Goal: Transaction & Acquisition: Purchase product/service

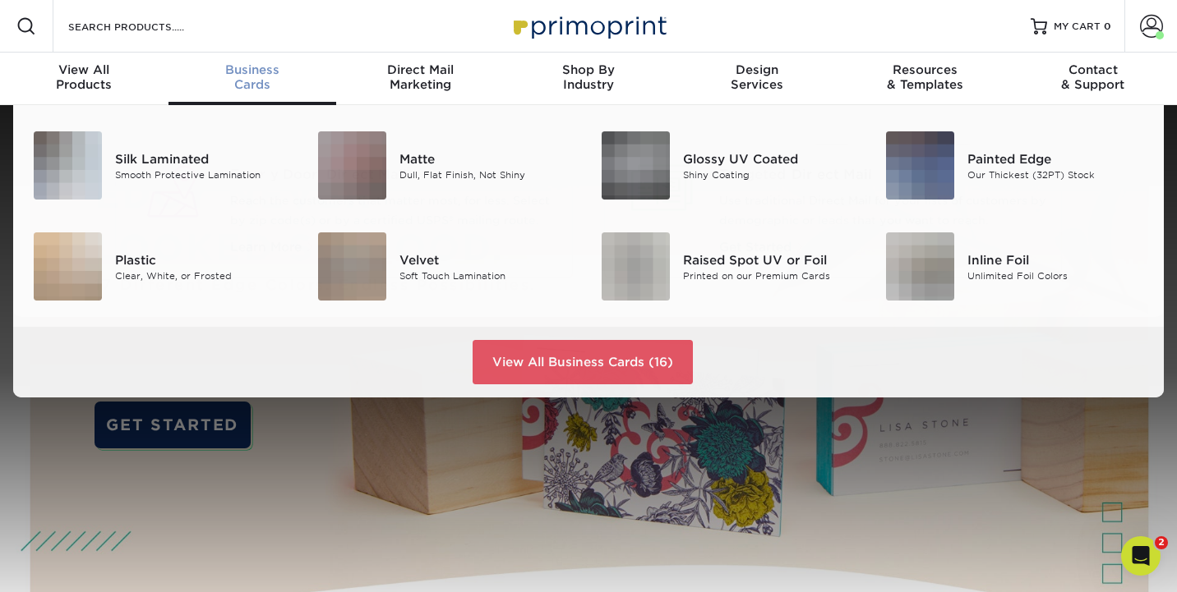
click at [244, 76] on span "Business" at bounding box center [252, 69] width 168 height 15
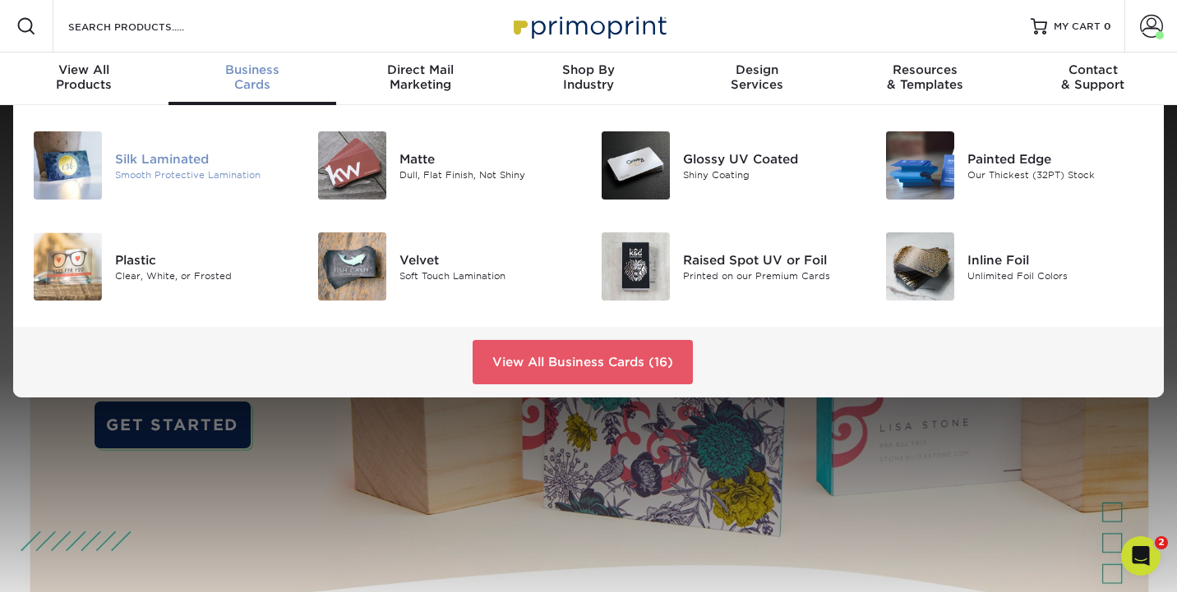
click at [77, 170] on img at bounding box center [68, 165] width 68 height 68
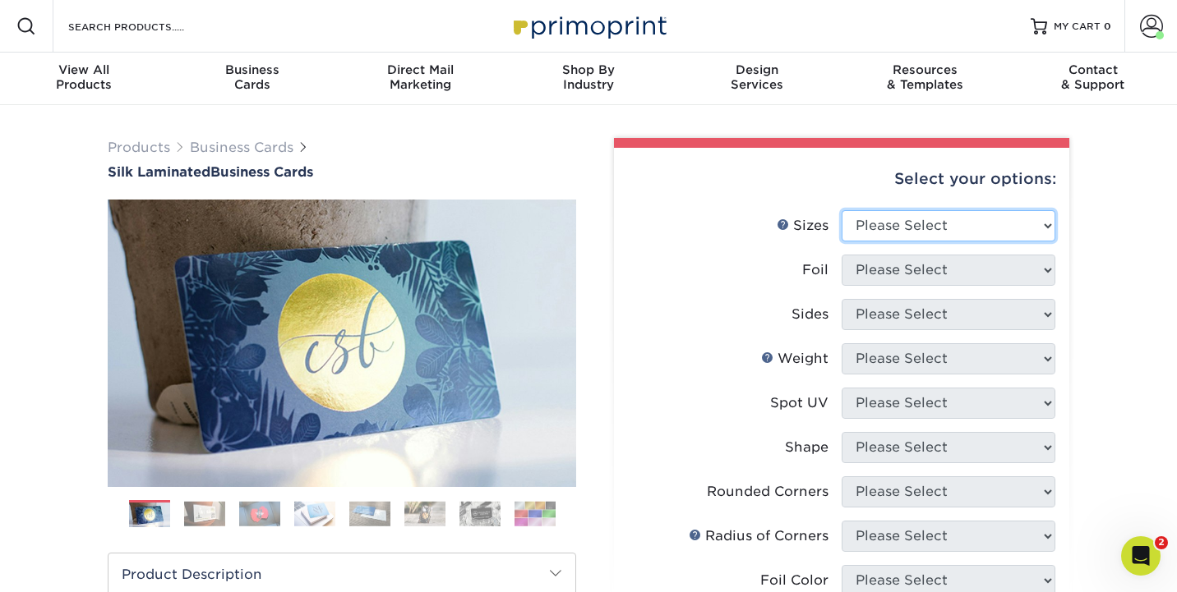
click at [954, 231] on select "Please Select 1.5" x 3.5" - Mini 1.75" x 3.5" - Mini 2" x 2" - Square 2" x 3" -…" at bounding box center [948, 225] width 214 height 31
select select "2.00x3.50"
click at [841, 210] on select "Please Select 1.5" x 3.5" - Mini 1.75" x 3.5" - Mini 2" x 2" - Square 2" x 3" -…" at bounding box center [948, 225] width 214 height 31
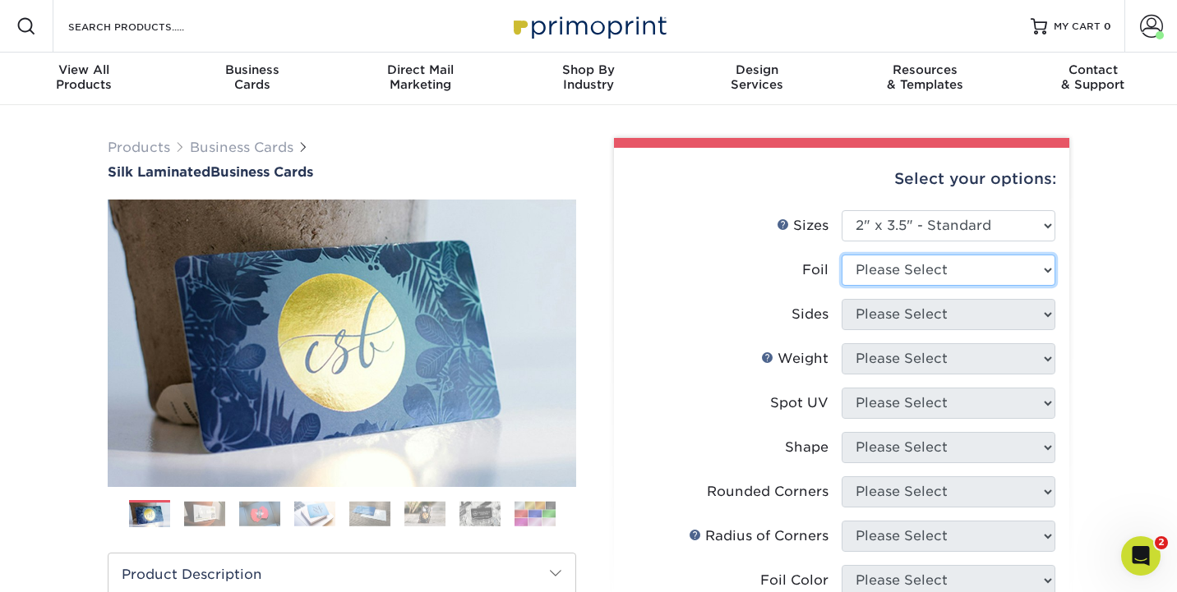
click at [890, 267] on select "Please Select Yes No" at bounding box center [948, 270] width 214 height 31
select select "0"
click at [841, 255] on select "Please Select Yes No" at bounding box center [948, 270] width 214 height 31
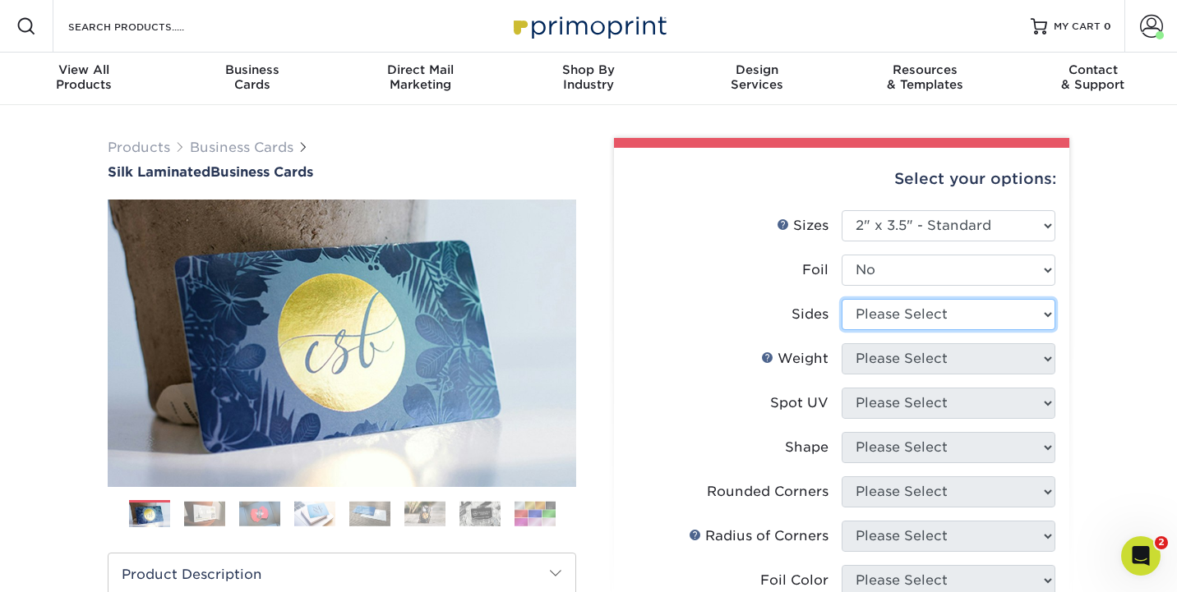
click at [879, 311] on select "Please Select Print Both Sides Print Front Only" at bounding box center [948, 314] width 214 height 31
select select "13abbda7-1d64-4f25-8bb2-c179b224825d"
click at [841, 299] on select "Please Select Print Both Sides Print Front Only" at bounding box center [948, 314] width 214 height 31
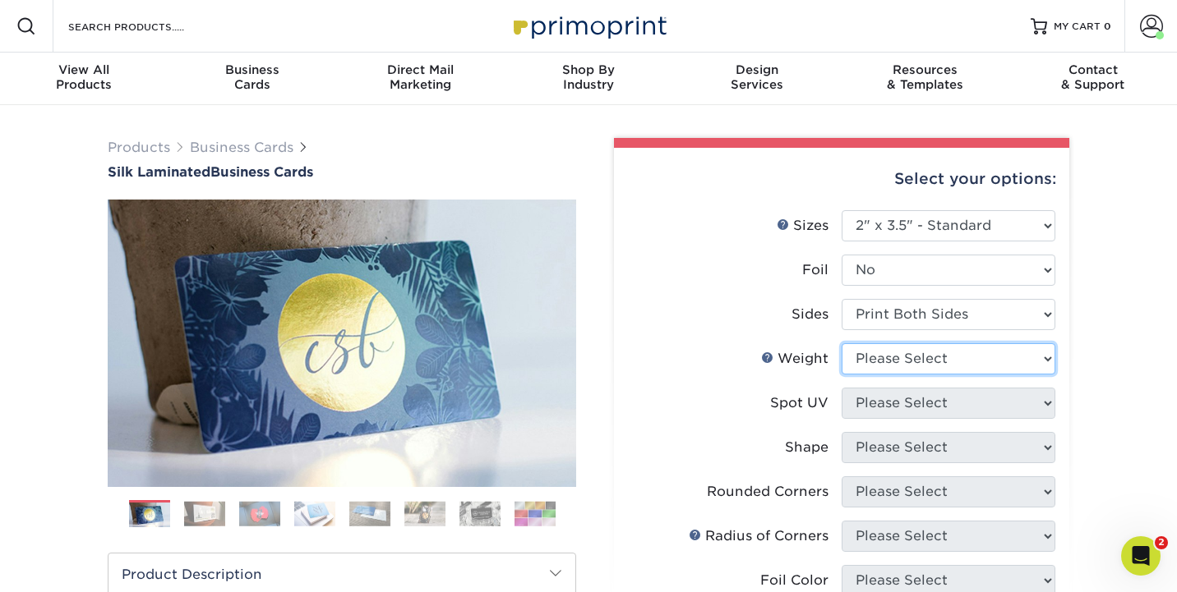
click at [878, 356] on select "Please Select 16PT" at bounding box center [948, 358] width 214 height 31
select select "16PT"
click at [841, 343] on select "Please Select 16PT" at bounding box center [948, 358] width 214 height 31
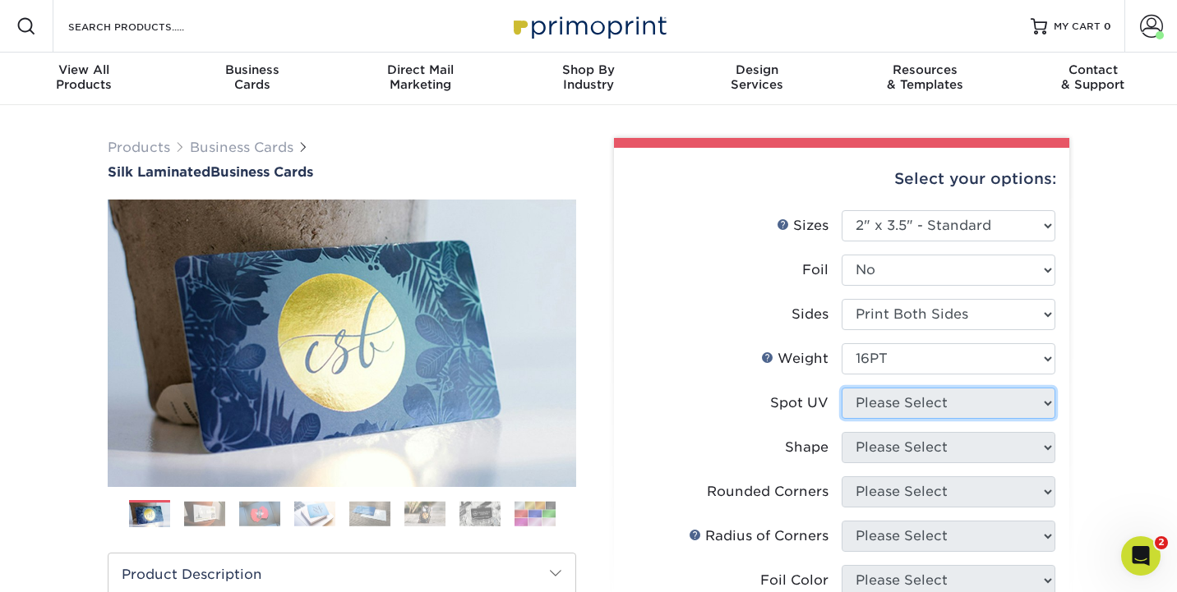
click at [882, 404] on select "Please Select No Spot UV Front and Back (Both Sides) Front Only Back Only" at bounding box center [948, 403] width 214 height 31
select select "3"
click at [841, 388] on select "Please Select No Spot UV Front and Back (Both Sides) Front Only Back Only" at bounding box center [948, 403] width 214 height 31
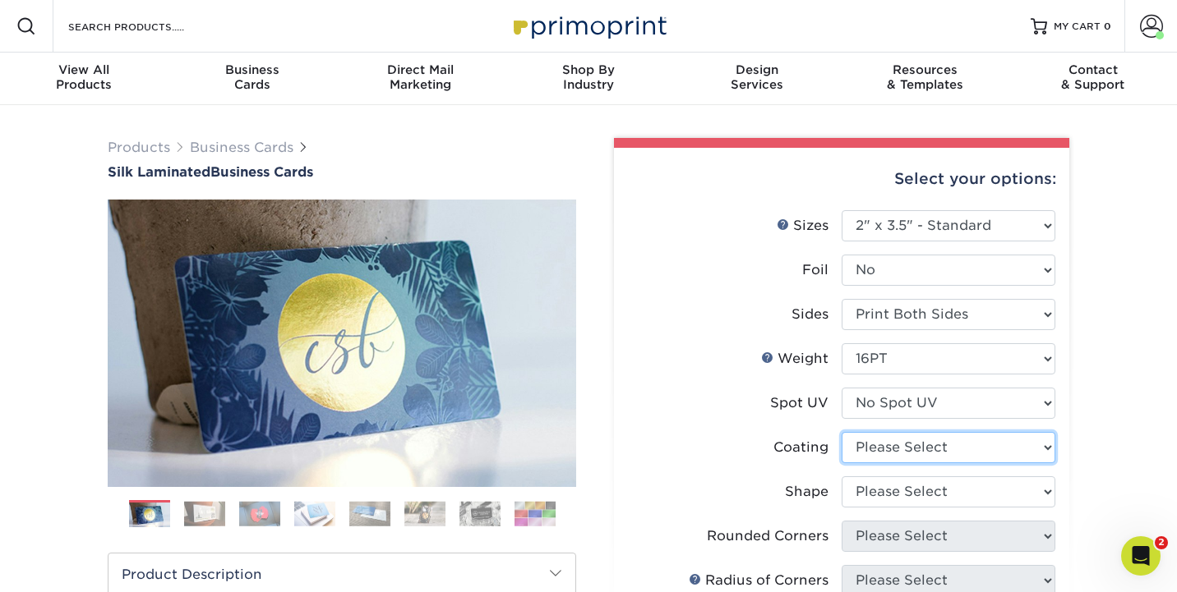
click at [872, 455] on select at bounding box center [948, 447] width 214 height 31
select select "3e7618de-abca-4bda-9f97-8b9129e913d8"
click at [841, 432] on select at bounding box center [948, 447] width 214 height 31
click at [0, 0] on div at bounding box center [0, 0] width 0 height 0
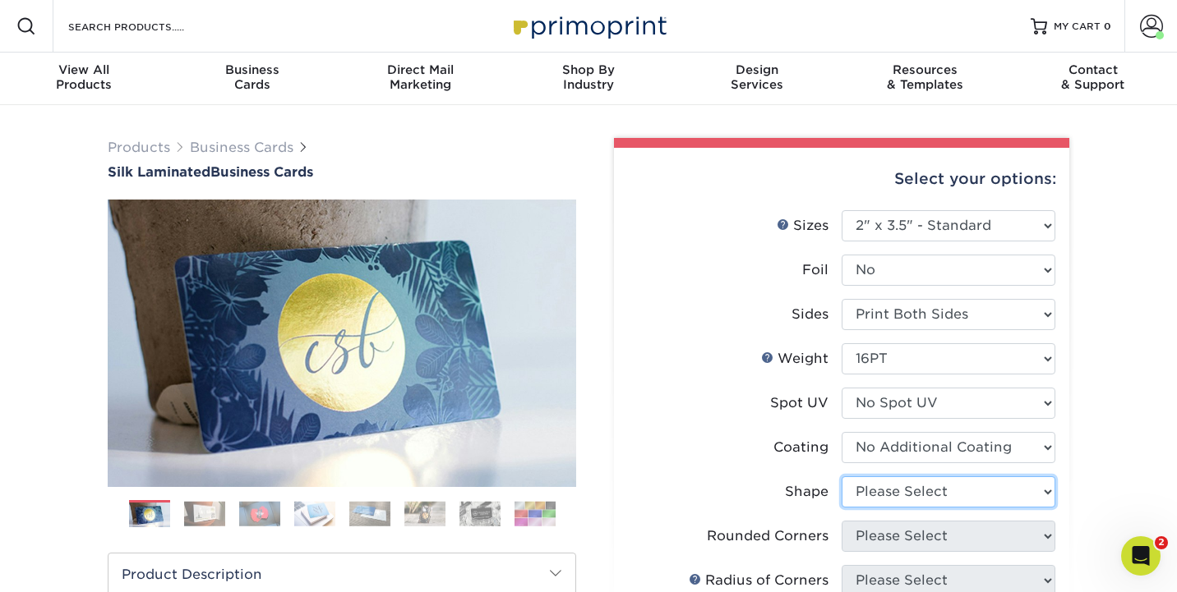
click at [872, 490] on select "Please Select Standard Oval" at bounding box center [948, 492] width 214 height 31
select select "standard"
click at [841, 477] on select "Please Select Standard Oval" at bounding box center [948, 492] width 214 height 31
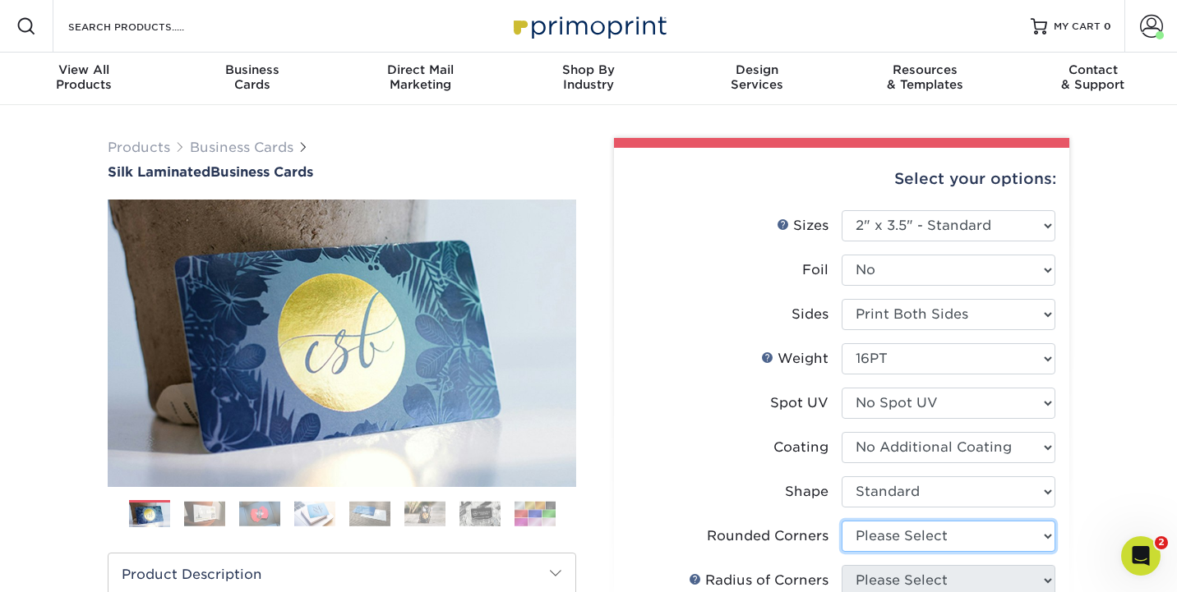
click at [867, 533] on select "Please Select Yes - Round 2 Corners Yes - Round 4 Corners No" at bounding box center [948, 536] width 214 height 31
select select "0"
click at [841, 521] on select "Please Select Yes - Round 2 Corners Yes - Round 4 Corners No" at bounding box center [948, 536] width 214 height 31
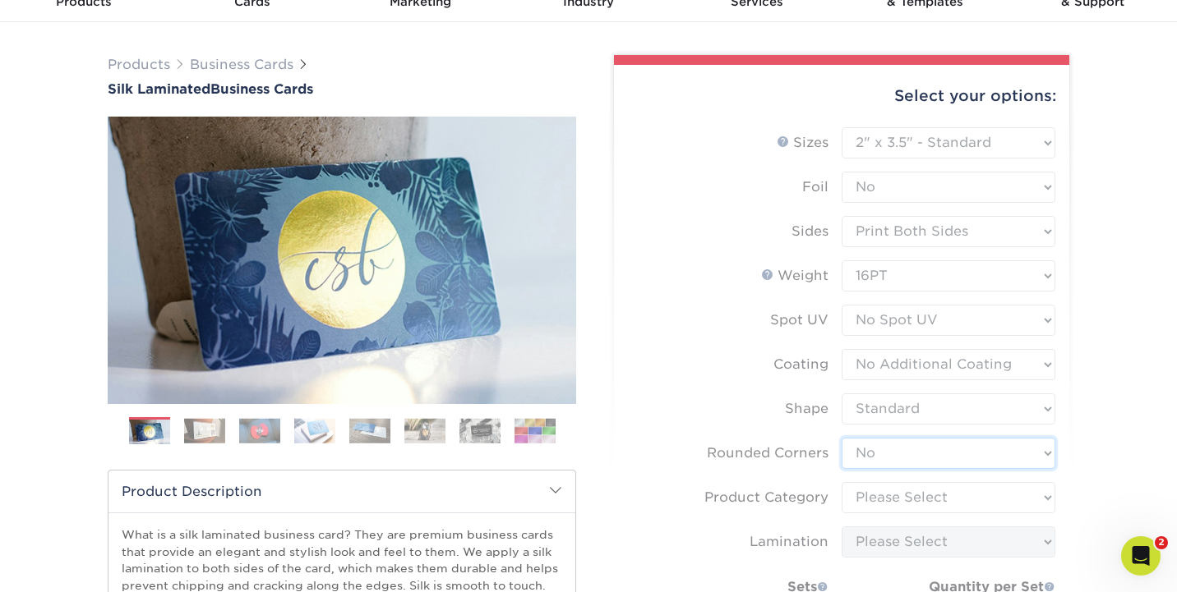
scroll to position [103, 0]
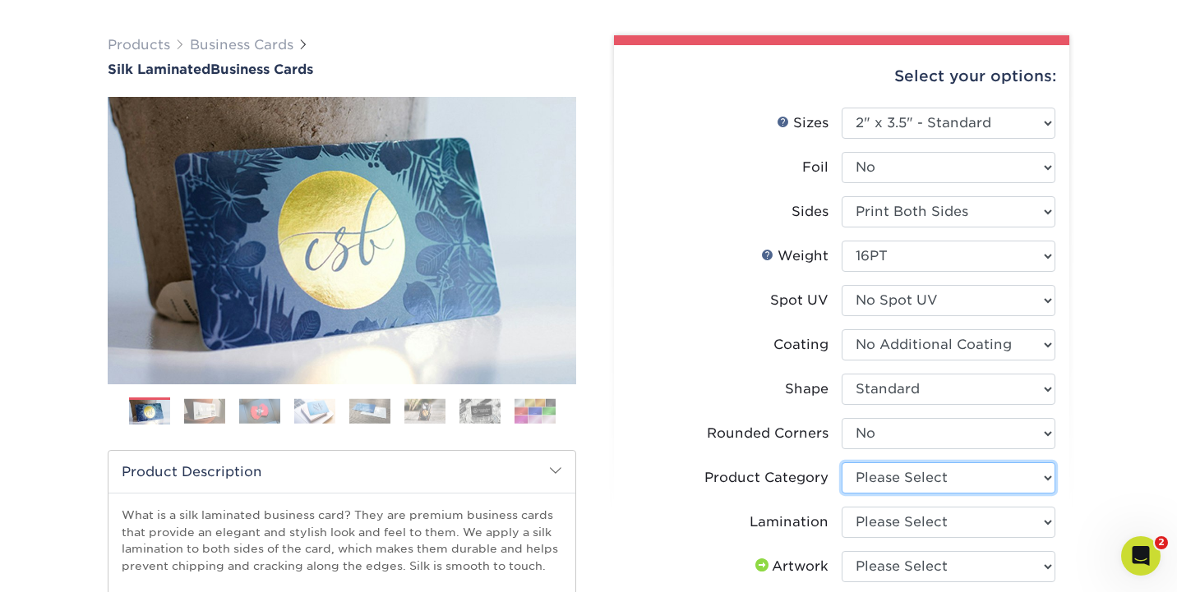
click at [894, 472] on select "Please Select Business Cards" at bounding box center [948, 478] width 214 height 31
select select "3b5148f1-0588-4f88-a218-97bcfdce65c1"
click at [841, 463] on select "Please Select Business Cards" at bounding box center [948, 478] width 214 height 31
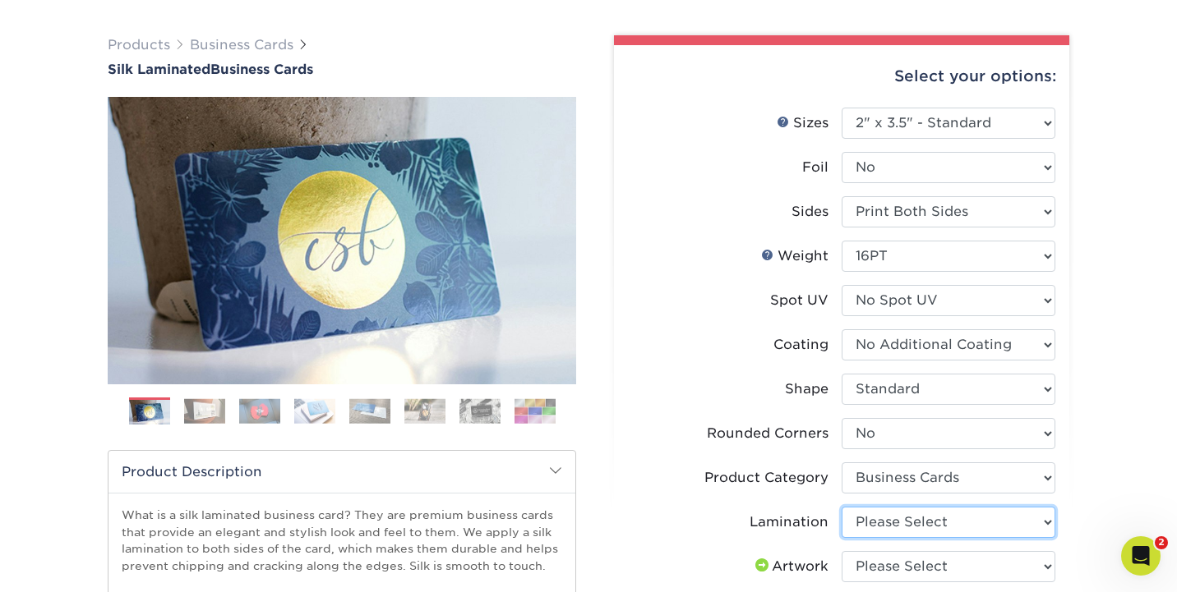
click at [882, 524] on select "Please Select Silk" at bounding box center [948, 522] width 214 height 31
select select "ccacb42f-45f7-42d3-bbd3-7c8421cf37f0"
click at [841, 507] on select "Please Select Silk" at bounding box center [948, 522] width 214 height 31
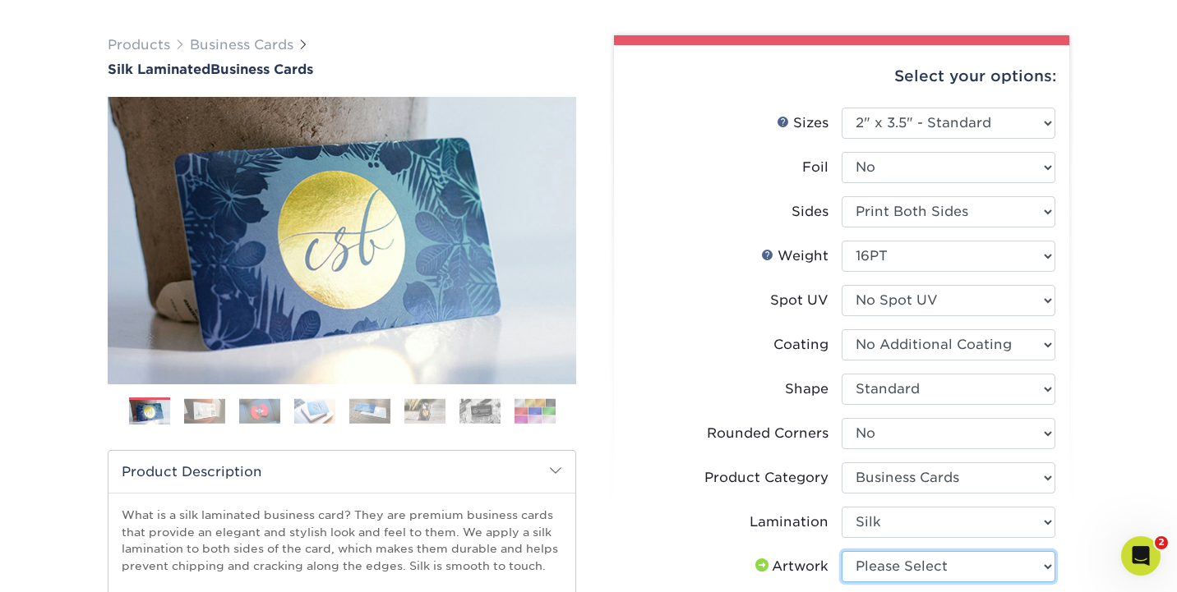
click at [880, 562] on select "Please Select I will upload files I need a design - $100" at bounding box center [948, 566] width 214 height 31
select select "upload"
click at [841, 551] on select "Please Select I will upload files I need a design - $100" at bounding box center [948, 566] width 214 height 31
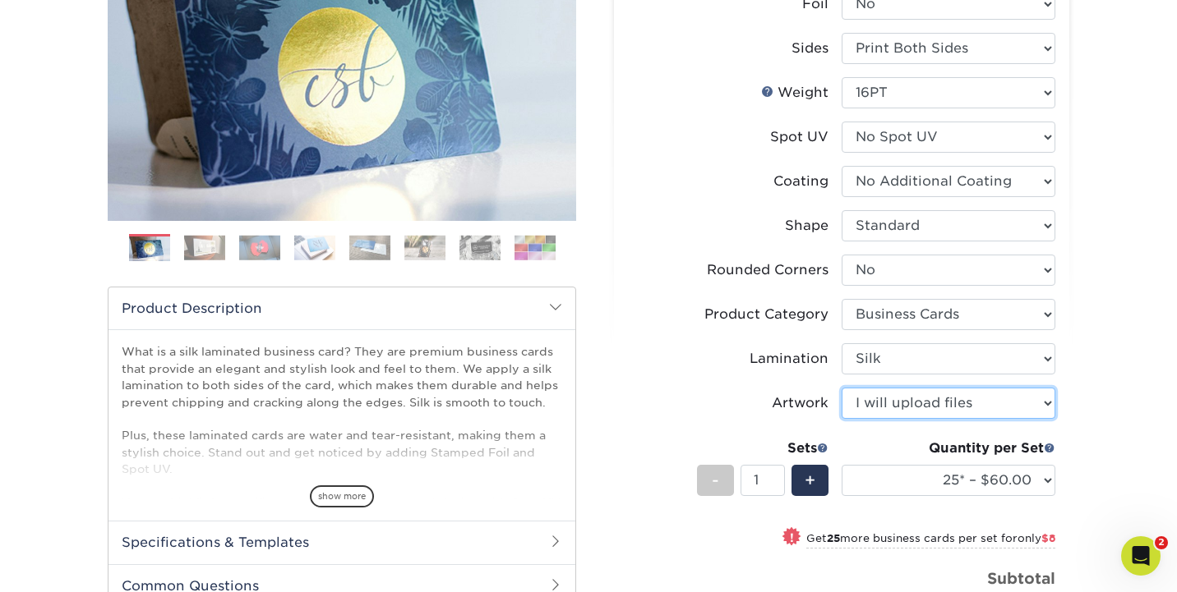
scroll to position [282, 0]
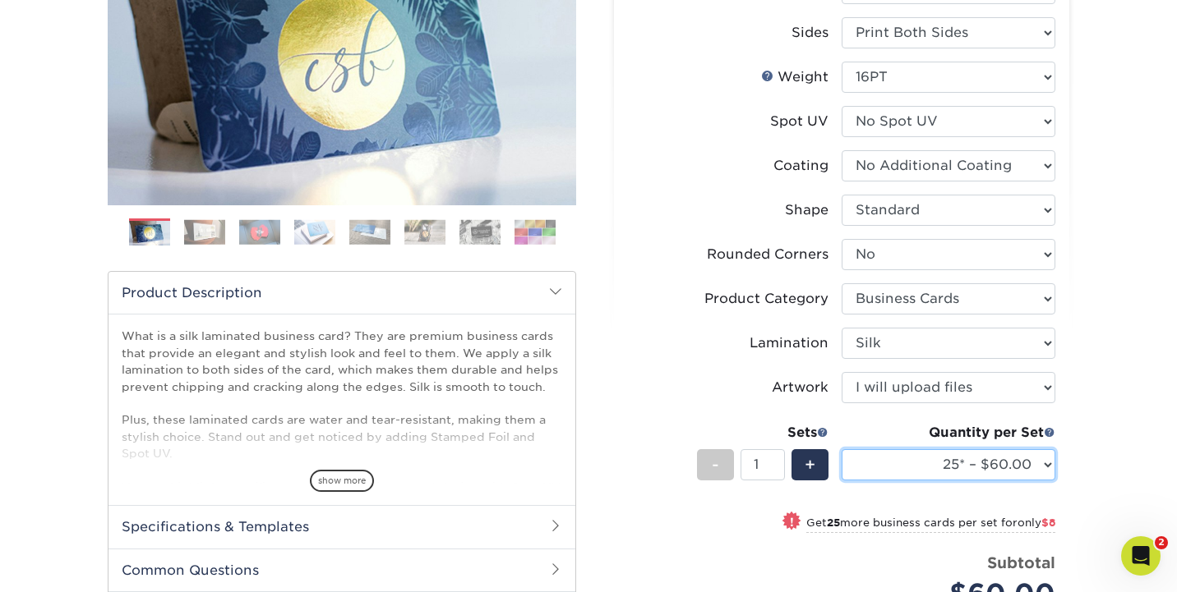
click at [941, 463] on select "25* – $60.00 50* – $68.00 75* – $76.00 100* – $84.00 250* – $92.00 500 – $96.00…" at bounding box center [948, 464] width 214 height 31
select select "500 – $96.00"
click at [841, 449] on select "25* – $60.00 50* – $68.00 75* – $76.00 100* – $84.00 250* – $92.00 500 – $96.00…" at bounding box center [948, 464] width 214 height 31
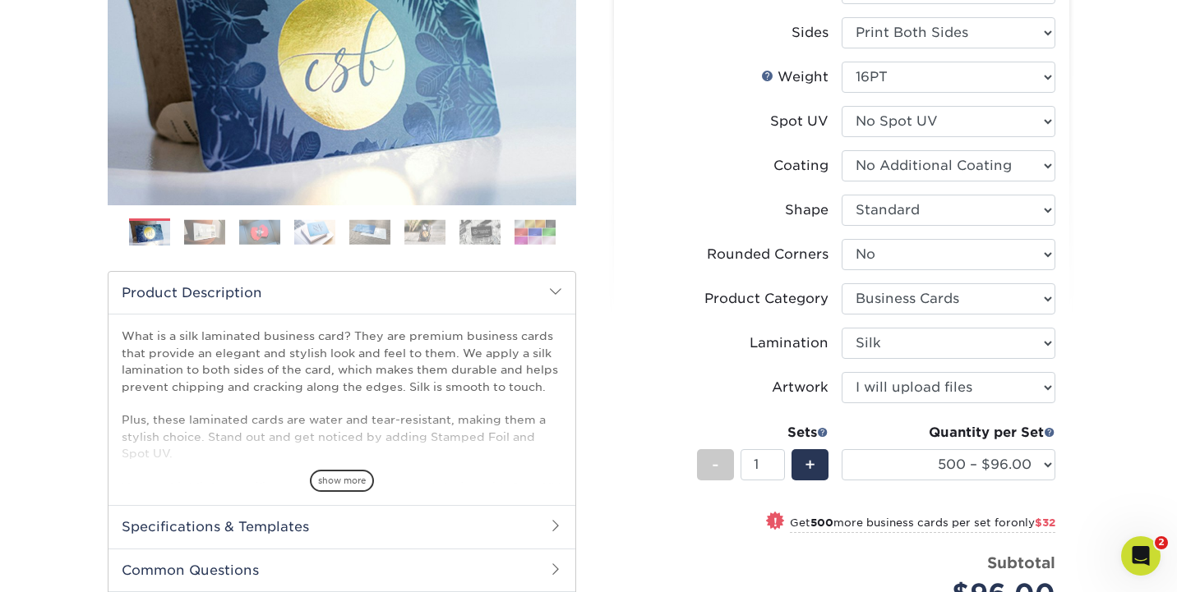
click at [1097, 435] on div "Products Business Cards Silk Laminated Business Cards Previous Next" at bounding box center [588, 340] width 1177 height 1034
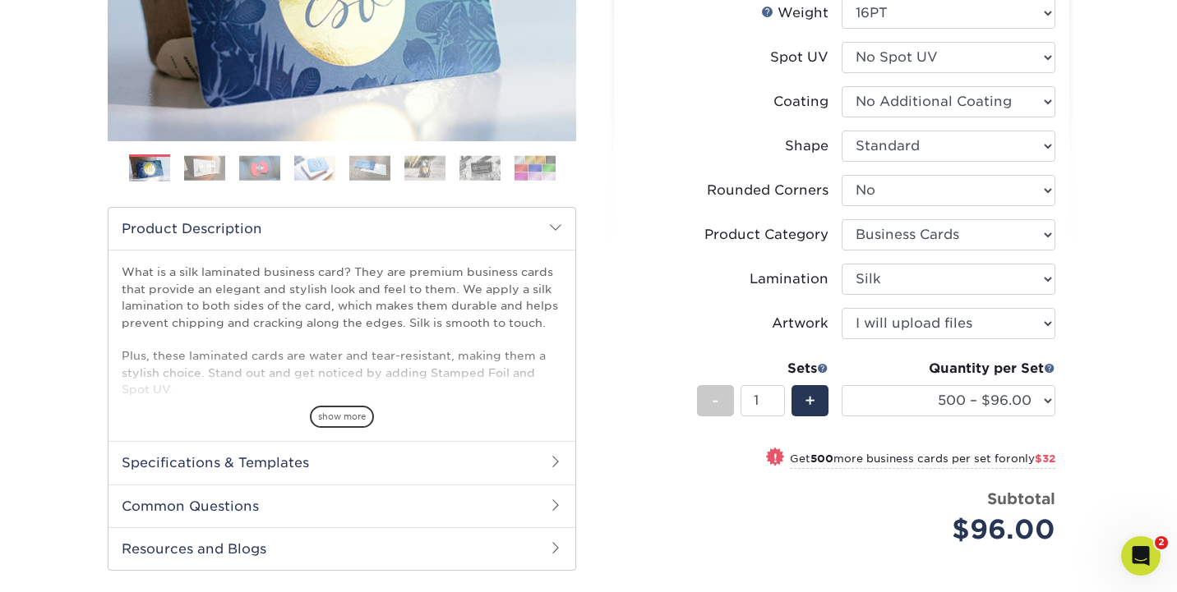
scroll to position [463, 0]
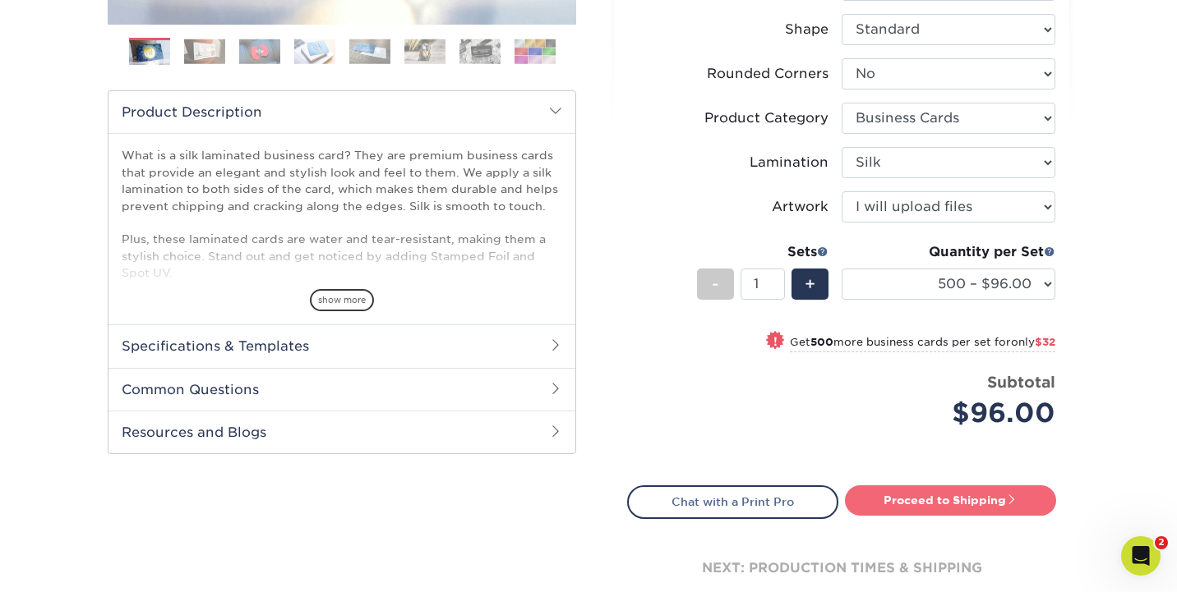
click at [938, 487] on link "Proceed to Shipping" at bounding box center [950, 501] width 211 height 30
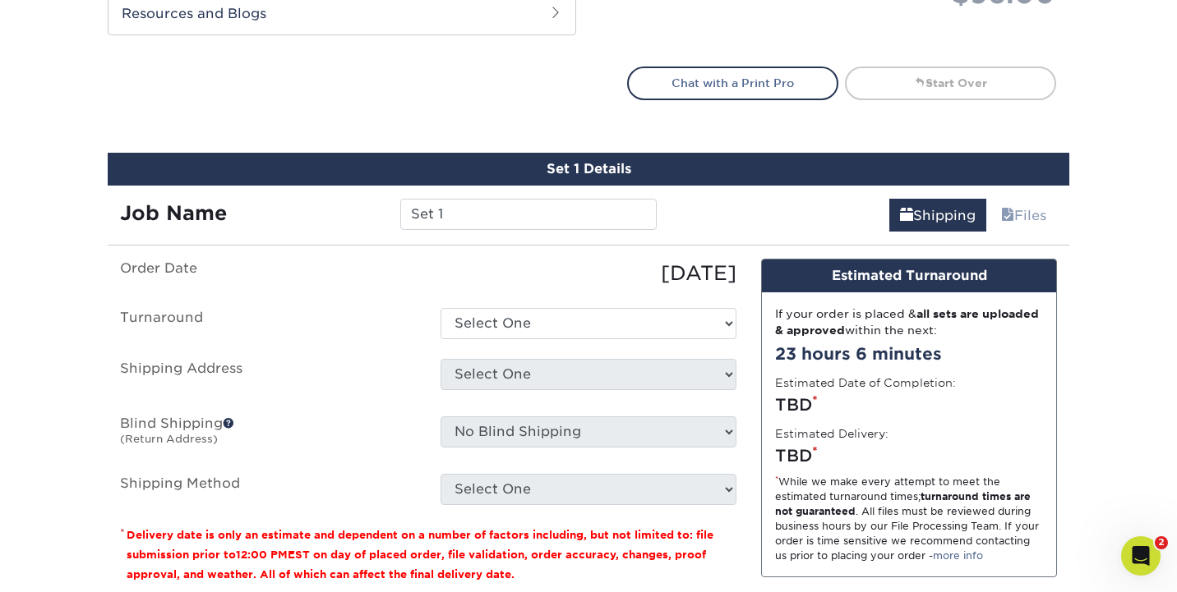
scroll to position [993, 0]
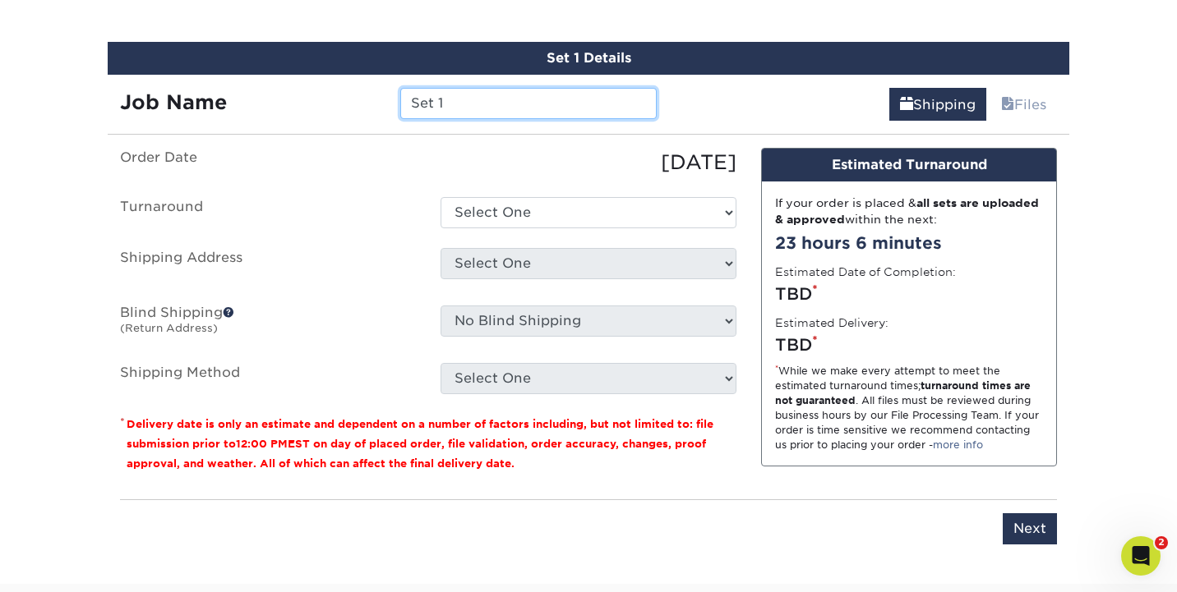
click at [533, 101] on input "Set 1" at bounding box center [528, 103] width 256 height 31
type input "WT- Scottville / James Kamps"
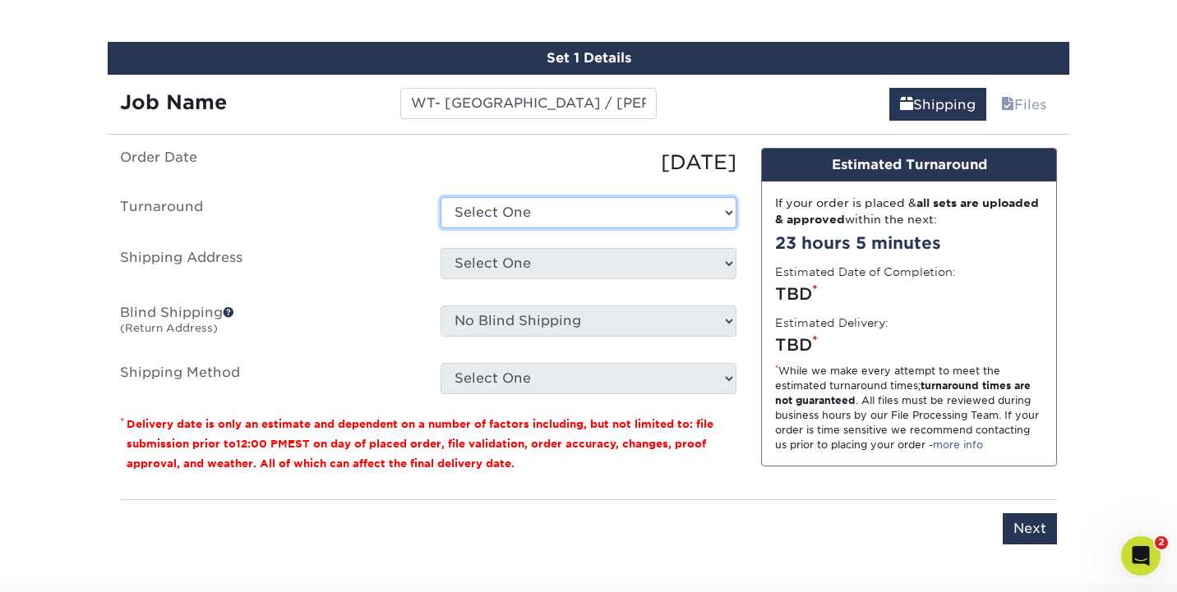
click at [561, 214] on select "Select One 2-4 Business Days 2 Day Next Business Day" at bounding box center [588, 212] width 296 height 31
select select "daeee239-1cf4-403f-860f-e366b9ee29d2"
click at [440, 197] on select "Select One 2-4 Business Days 2 Day Next Business Day" at bounding box center [588, 212] width 296 height 31
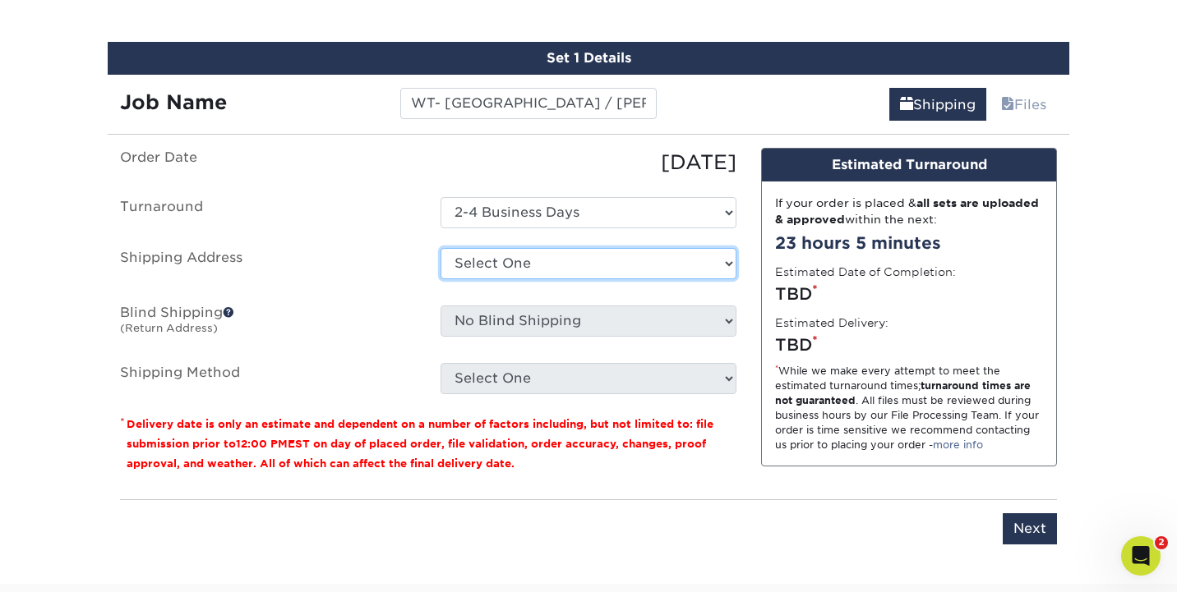
click at [552, 248] on select "Select One Bluffton, OH EPS EPS- Hudsonville JIS Tire Lebanon, TN Mobile Pallet…" at bounding box center [588, 263] width 296 height 31
select select "194841"
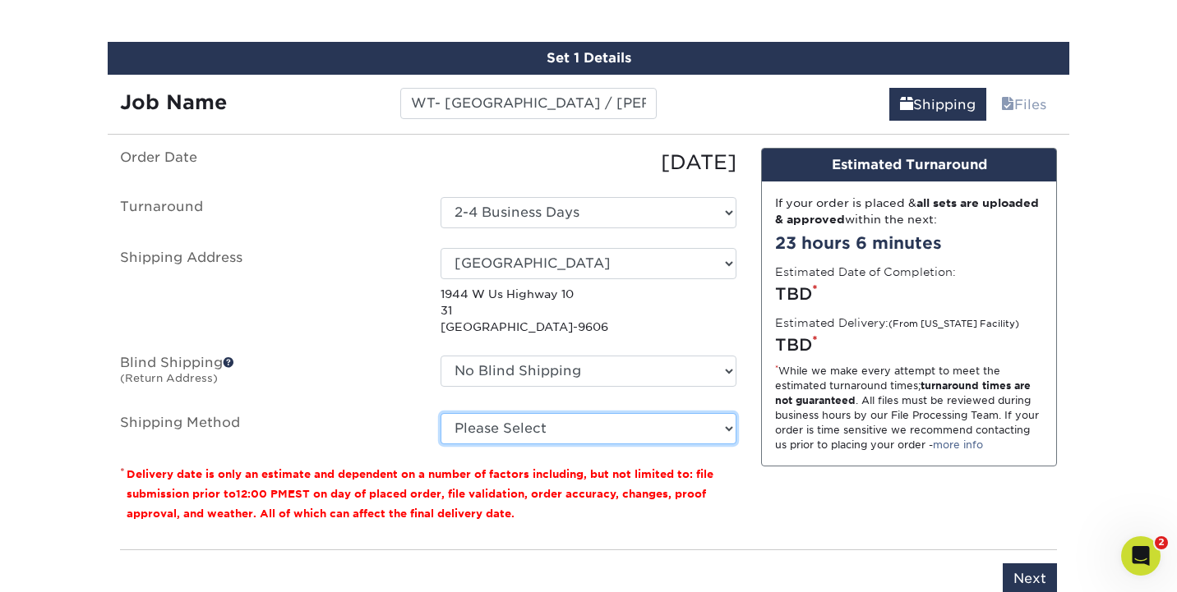
click at [496, 422] on select "Please Select Ground Shipping (+$8.96) 3 Day Shipping Service (+$19.58) 2 Day A…" at bounding box center [588, 428] width 296 height 31
select select "03"
click at [440, 413] on select "Please Select Ground Shipping (+$8.96) 3 Day Shipping Service (+$19.58) 2 Day A…" at bounding box center [588, 428] width 296 height 31
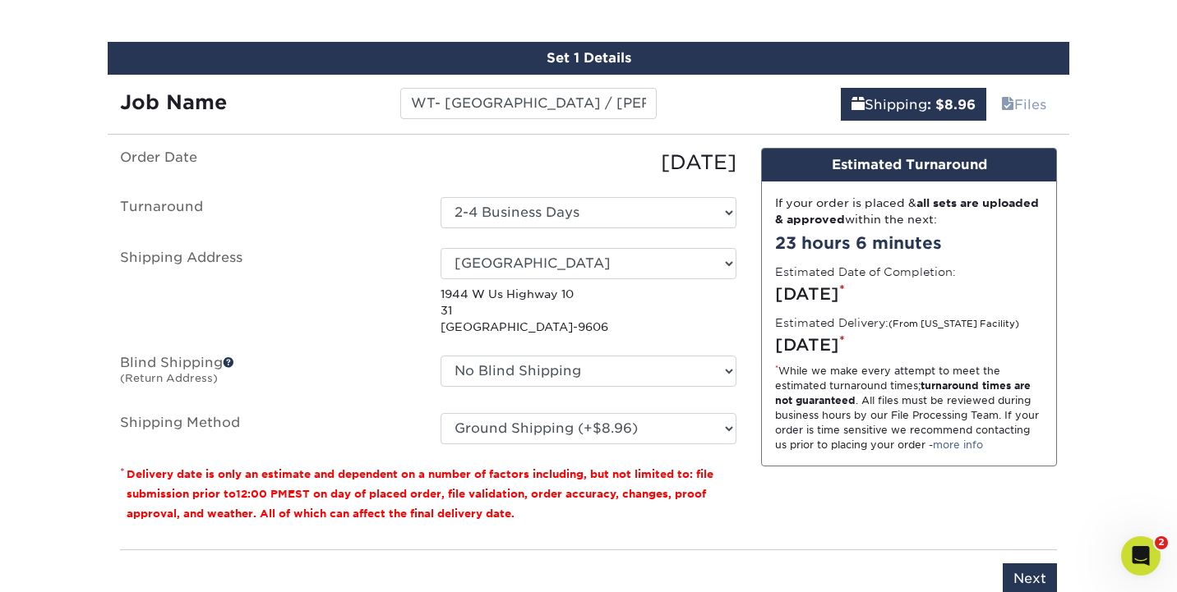
click at [804, 517] on div "Design Estimated Turnaround If your order is placed & all sets are uploaded & a…" at bounding box center [909, 342] width 320 height 389
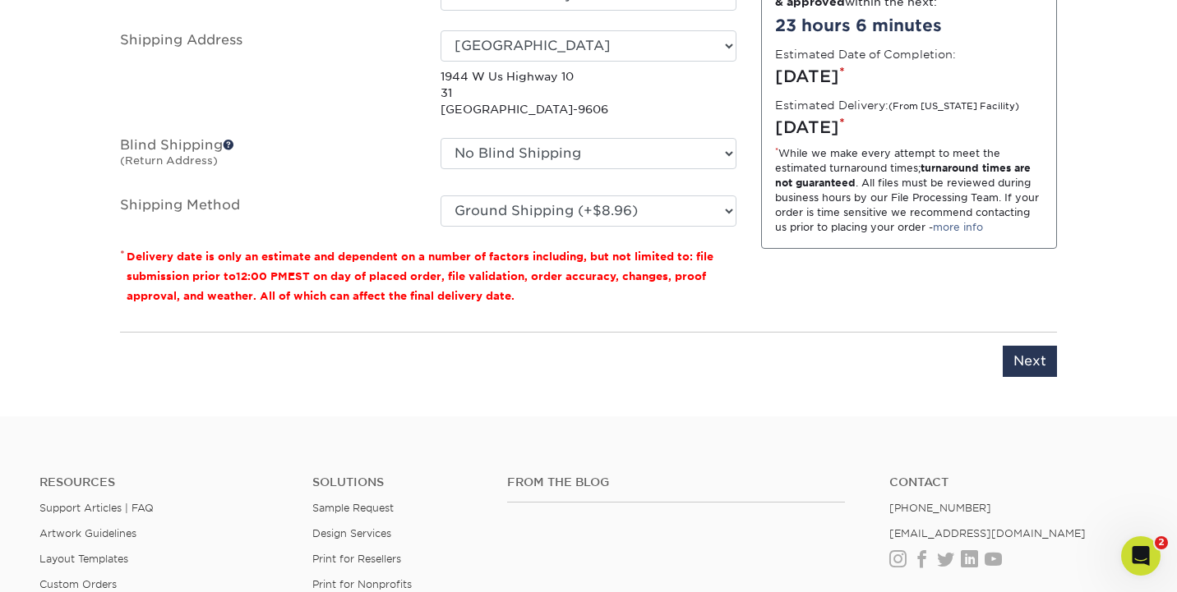
scroll to position [1398, 0]
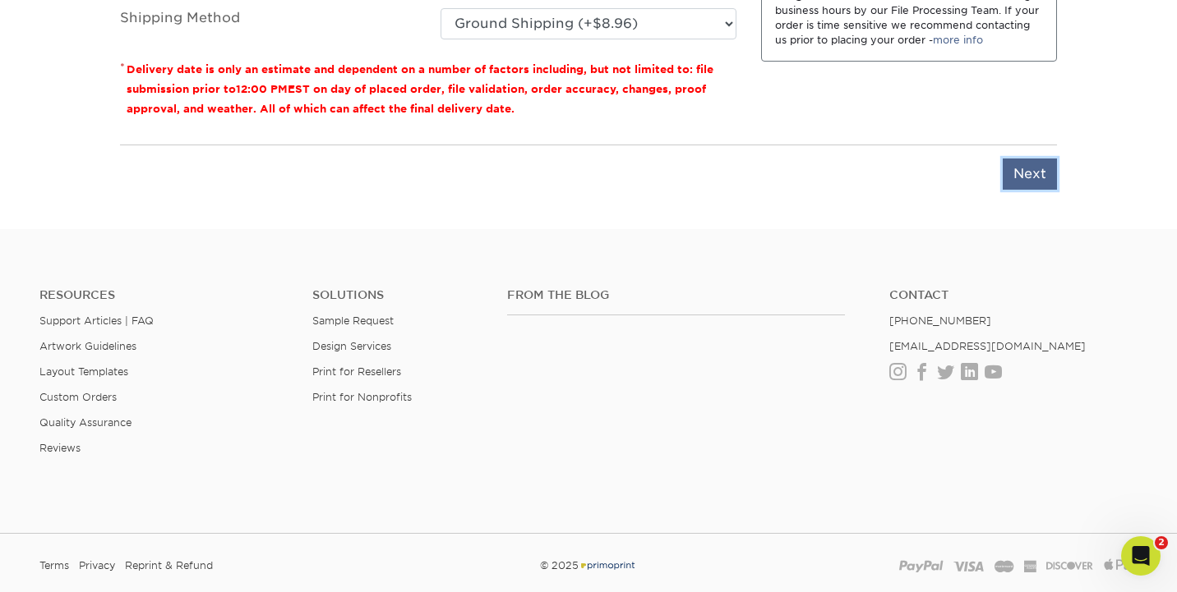
click at [1024, 176] on input "Next" at bounding box center [1029, 174] width 54 height 31
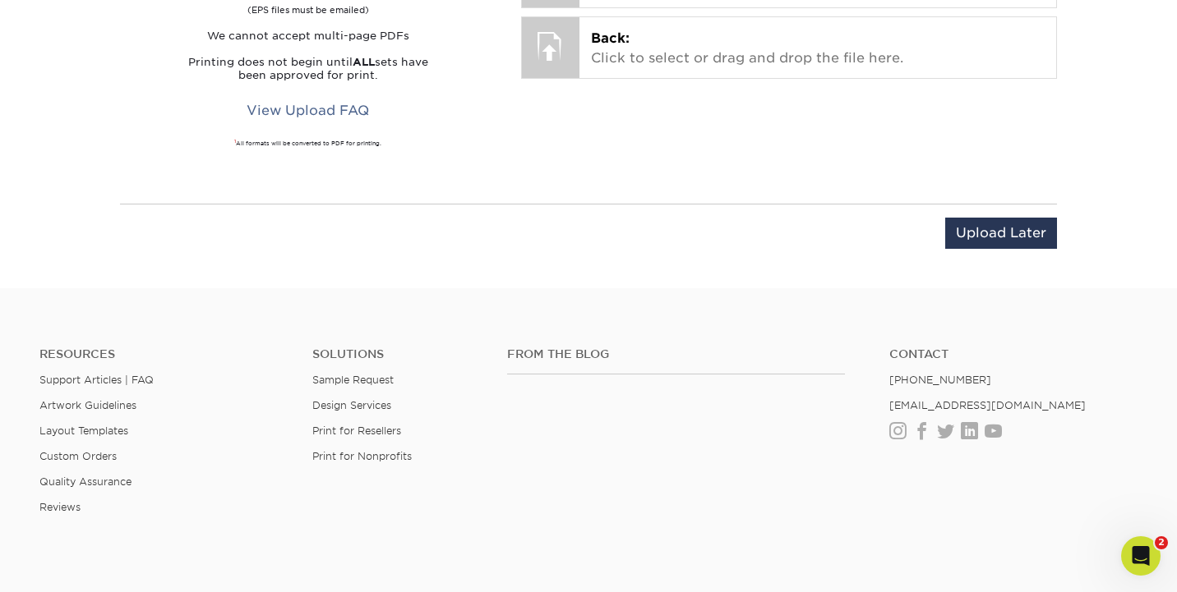
scroll to position [1065, 0]
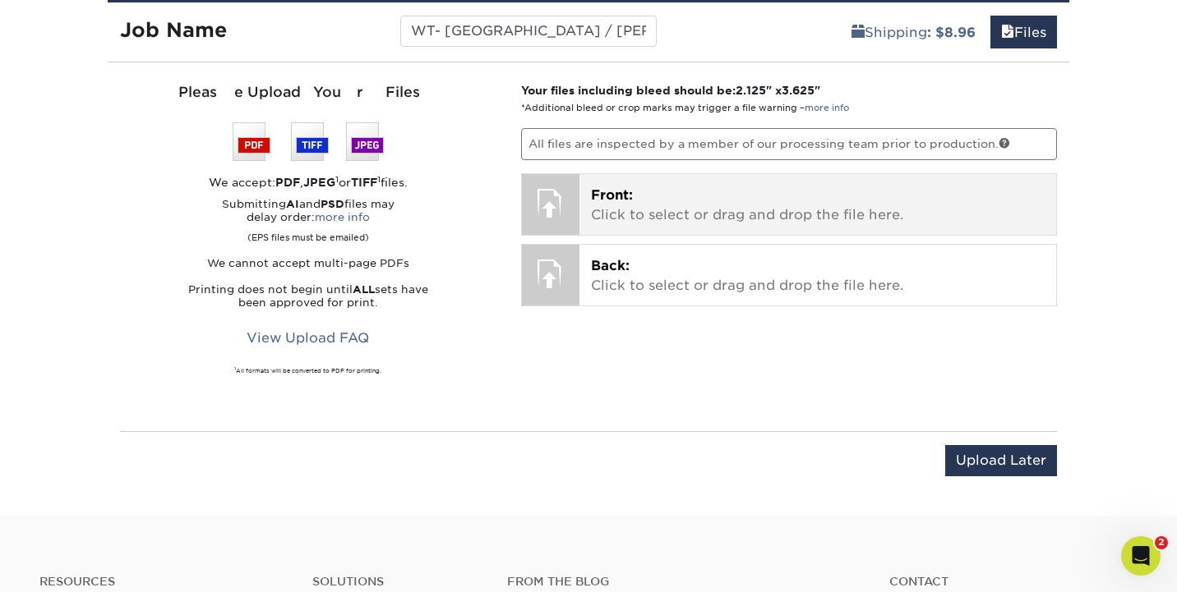
click at [715, 201] on p "Front: Click to select or drag and drop the file here." at bounding box center [818, 205] width 454 height 39
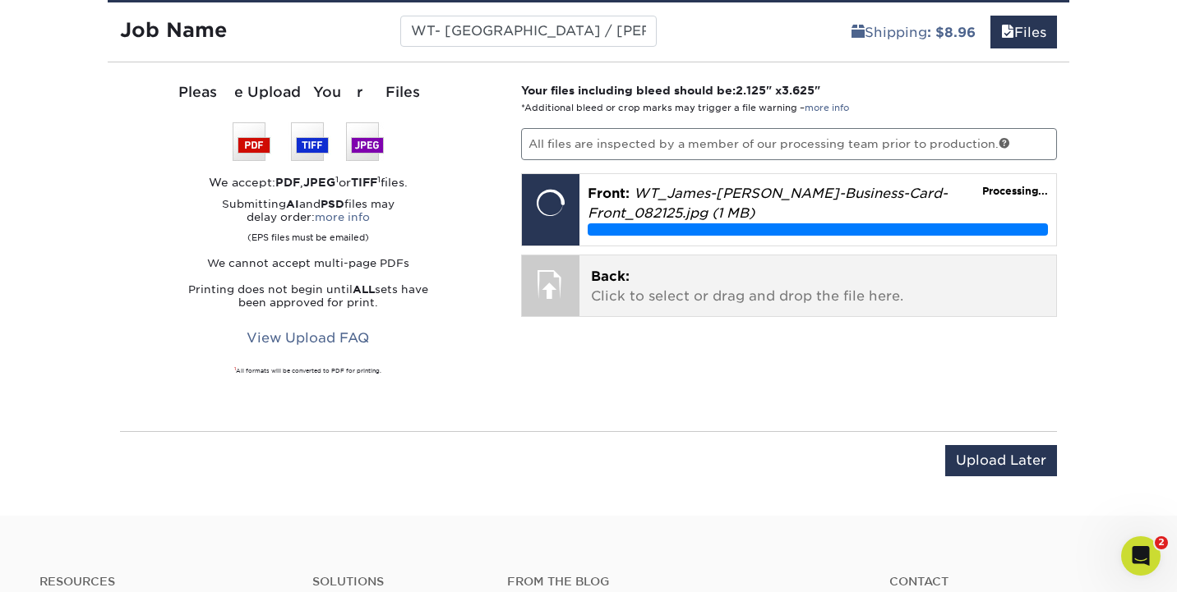
click at [608, 276] on span "Back:" at bounding box center [610, 277] width 39 height 16
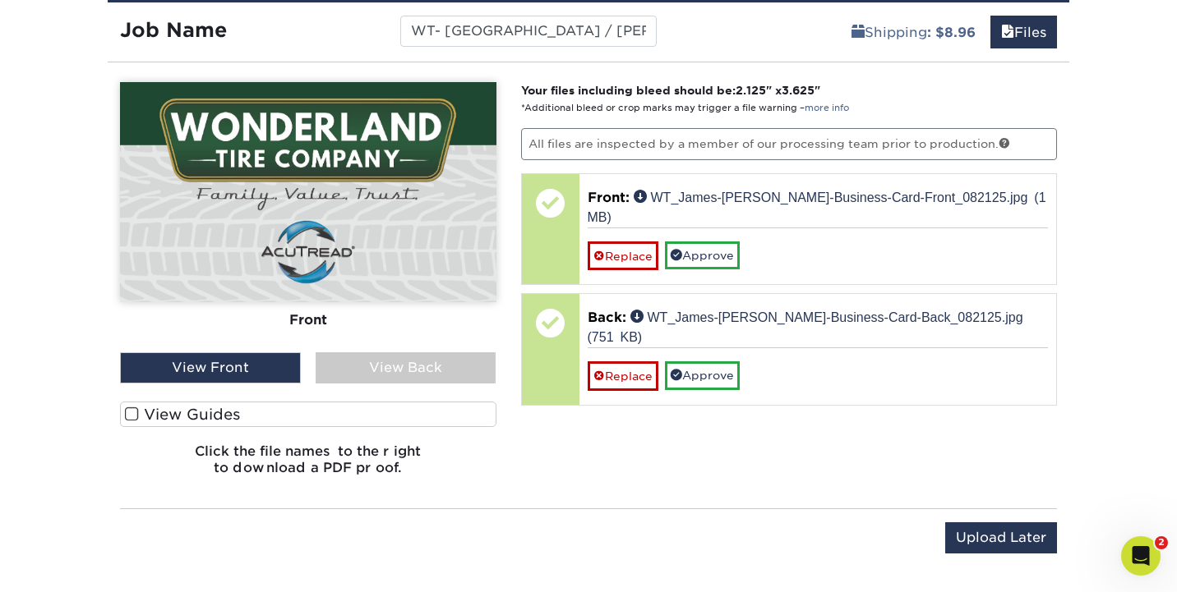
click at [428, 371] on div "View Back" at bounding box center [406, 367] width 181 height 31
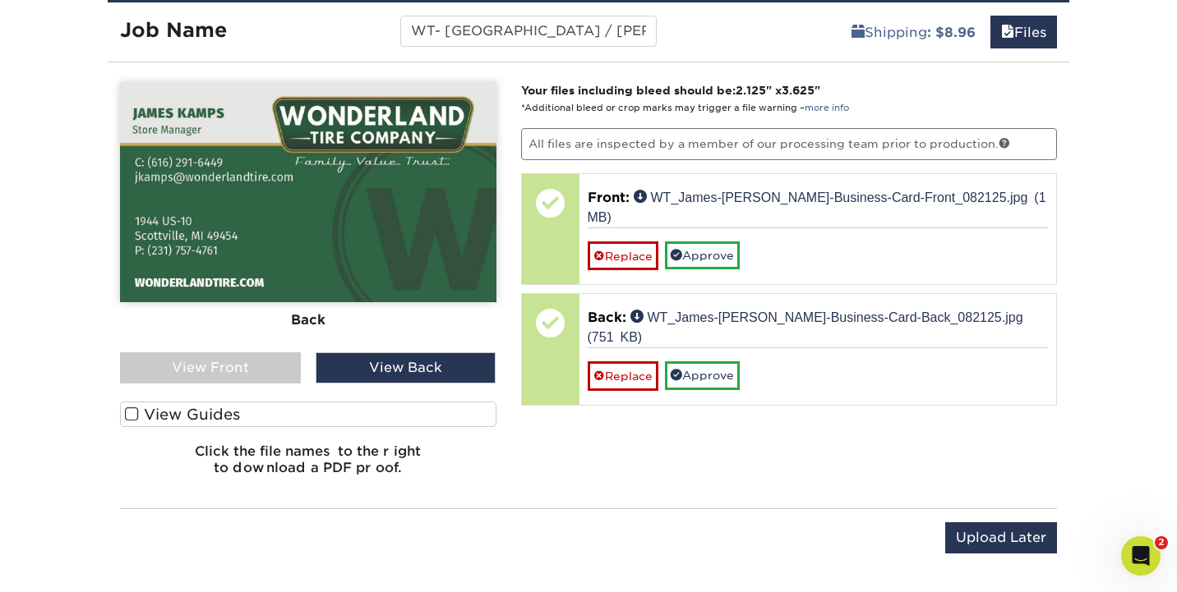
click at [249, 367] on div "View Front" at bounding box center [210, 367] width 181 height 31
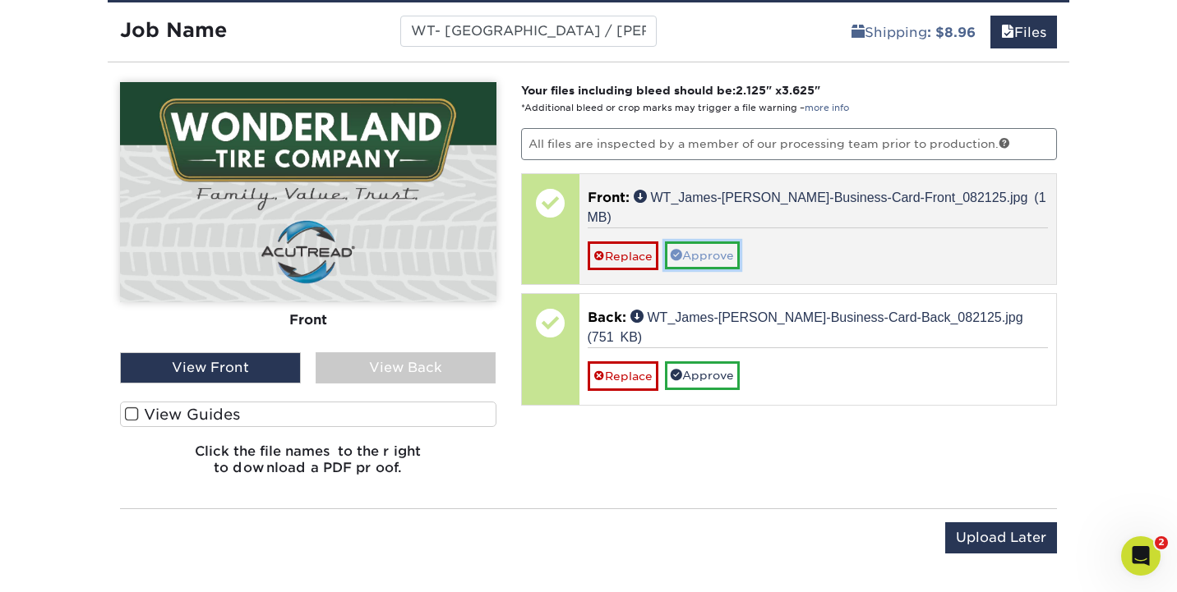
click at [735, 242] on link "Approve" at bounding box center [702, 256] width 75 height 28
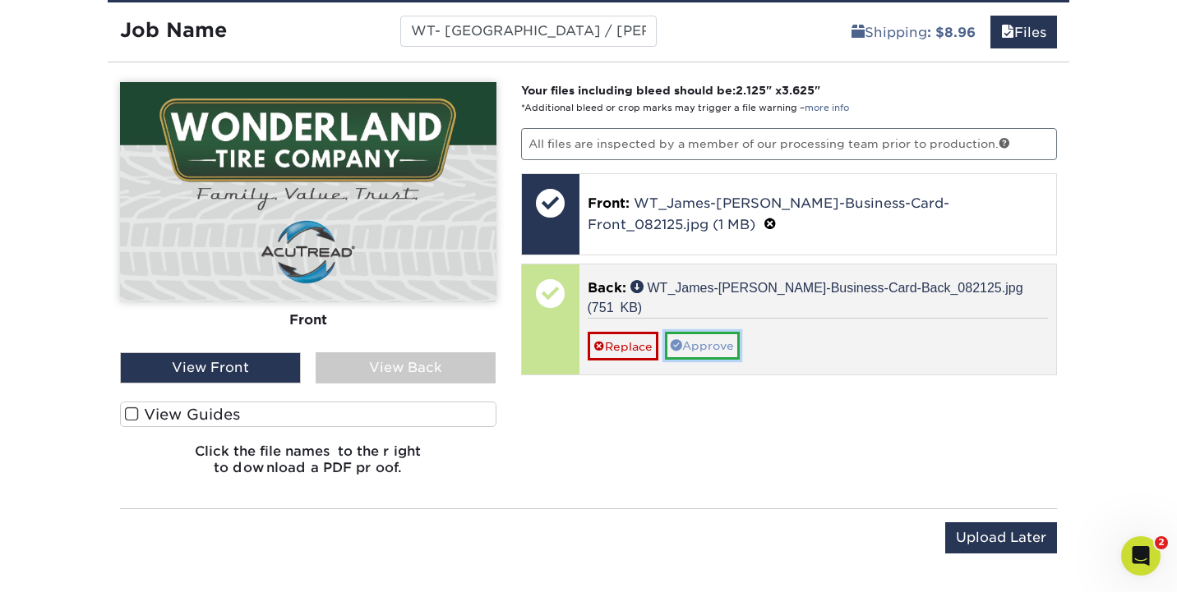
click at [713, 332] on link "Approve" at bounding box center [702, 346] width 75 height 28
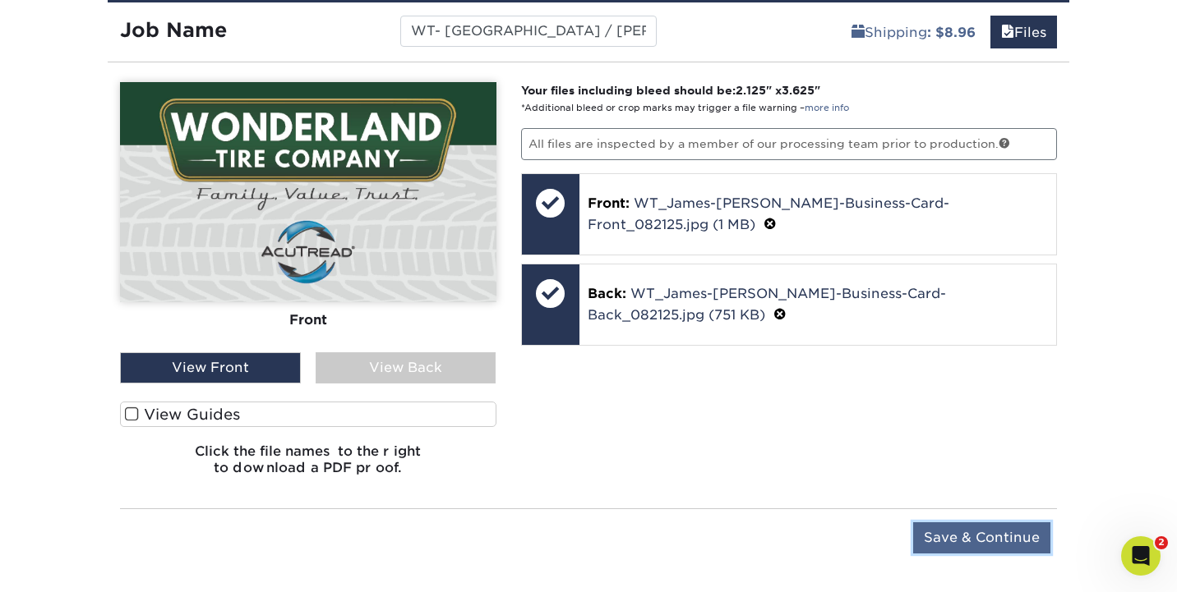
click at [960, 523] on input "Save & Continue" at bounding box center [981, 538] width 137 height 31
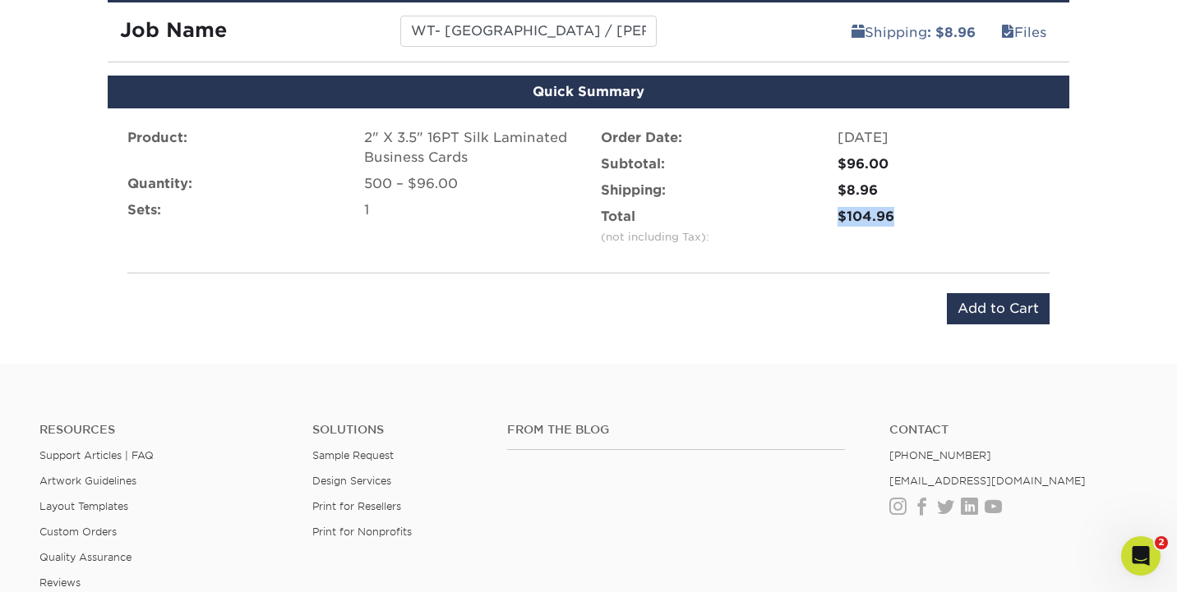
drag, startPoint x: 902, startPoint y: 219, endPoint x: 833, endPoint y: 213, distance: 69.3
click at [833, 213] on div "$104.96" at bounding box center [943, 226] width 237 height 39
copy div "$104.96"
click at [1005, 302] on input "Add to Cart" at bounding box center [998, 308] width 103 height 31
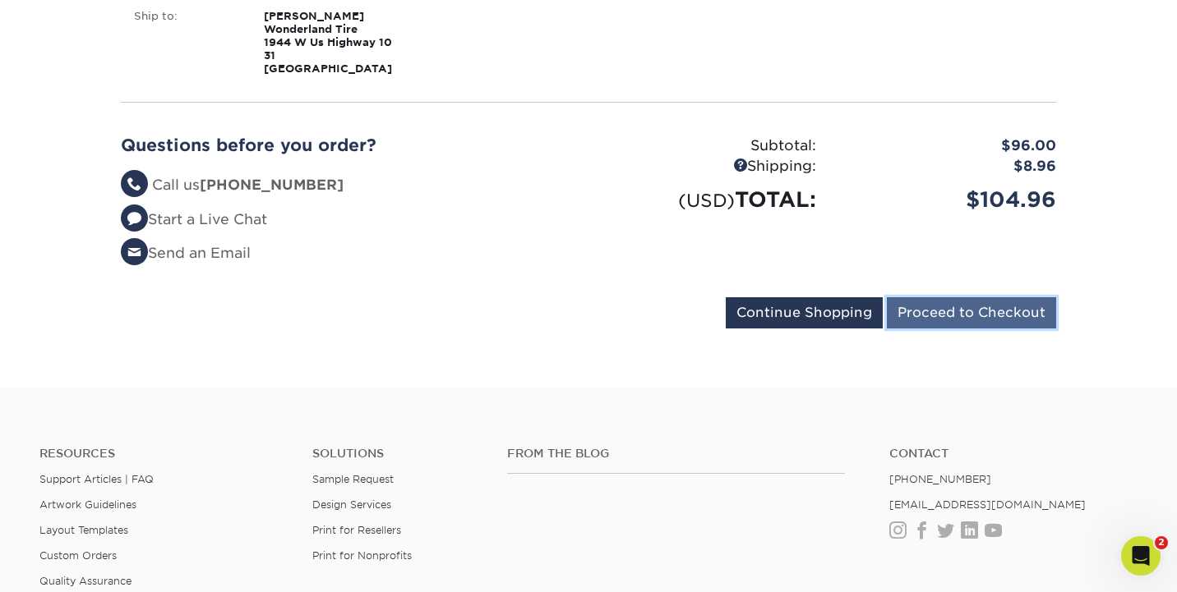
click at [989, 320] on input "Proceed to Checkout" at bounding box center [971, 312] width 169 height 31
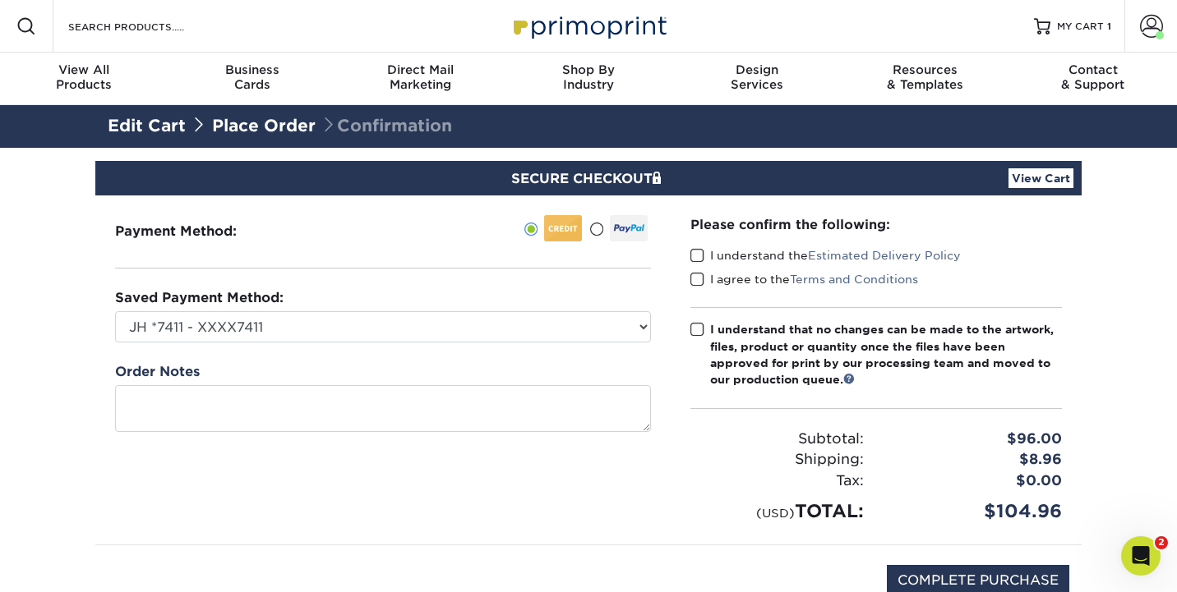
click at [700, 264] on div "I understand the Estimated Delivery Policy" at bounding box center [875, 258] width 371 height 23
click at [694, 255] on span at bounding box center [697, 256] width 14 height 16
click at [0, 0] on input "I understand the Estimated Delivery Policy" at bounding box center [0, 0] width 0 height 0
click at [694, 272] on span at bounding box center [697, 280] width 14 height 16
click at [0, 0] on input "I agree to the Terms and Conditions" at bounding box center [0, 0] width 0 height 0
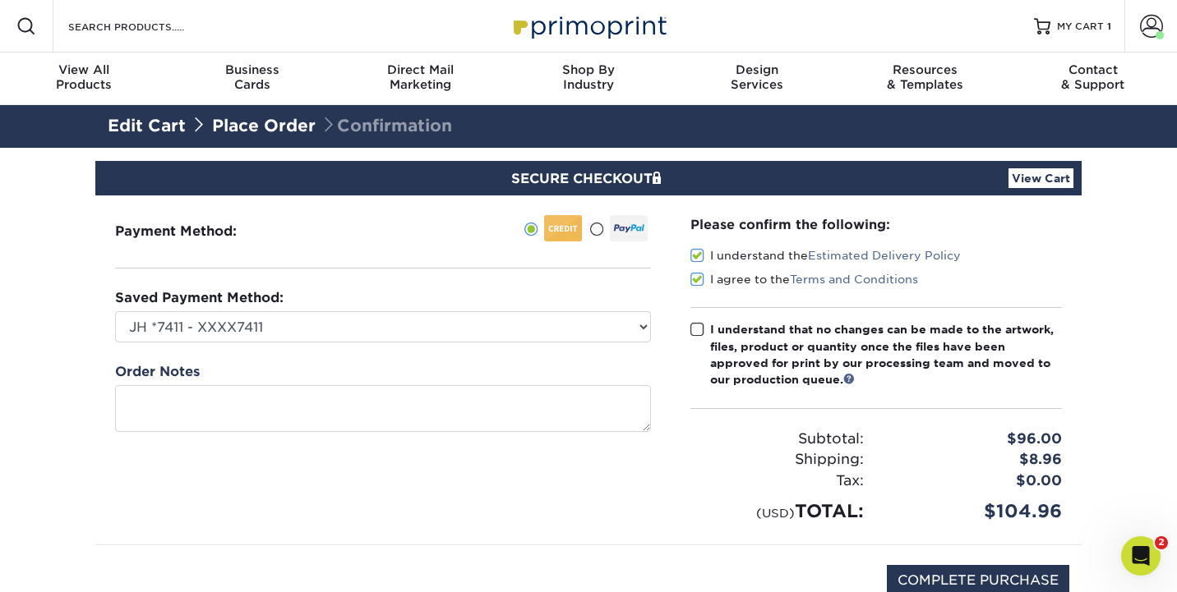
click at [698, 327] on span at bounding box center [697, 330] width 14 height 16
click at [0, 0] on input "I understand that no changes can be made to the artwork, files, product or quan…" at bounding box center [0, 0] width 0 height 0
click at [924, 578] on input "COMPLETE PURCHASE" at bounding box center [978, 580] width 182 height 31
type input "PROCESSING, PLEASE WAIT..."
